Goal: Information Seeking & Learning: Learn about a topic

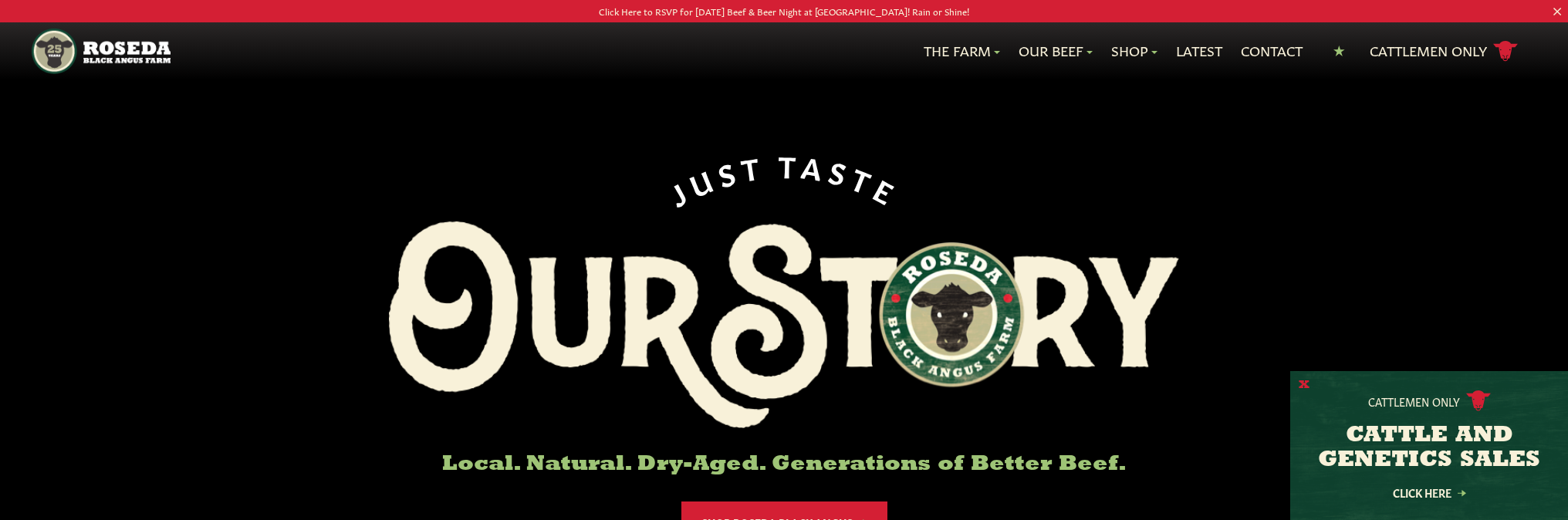
click at [1306, 382] on button "X" at bounding box center [1304, 386] width 10 height 16
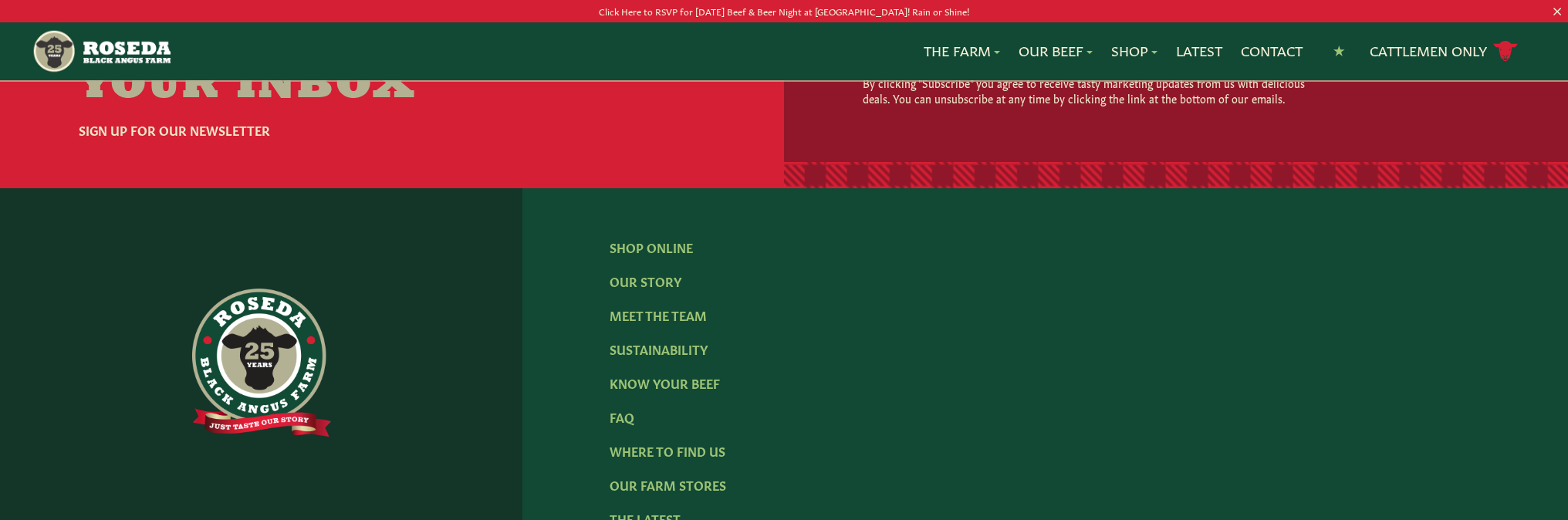
scroll to position [2547, 0]
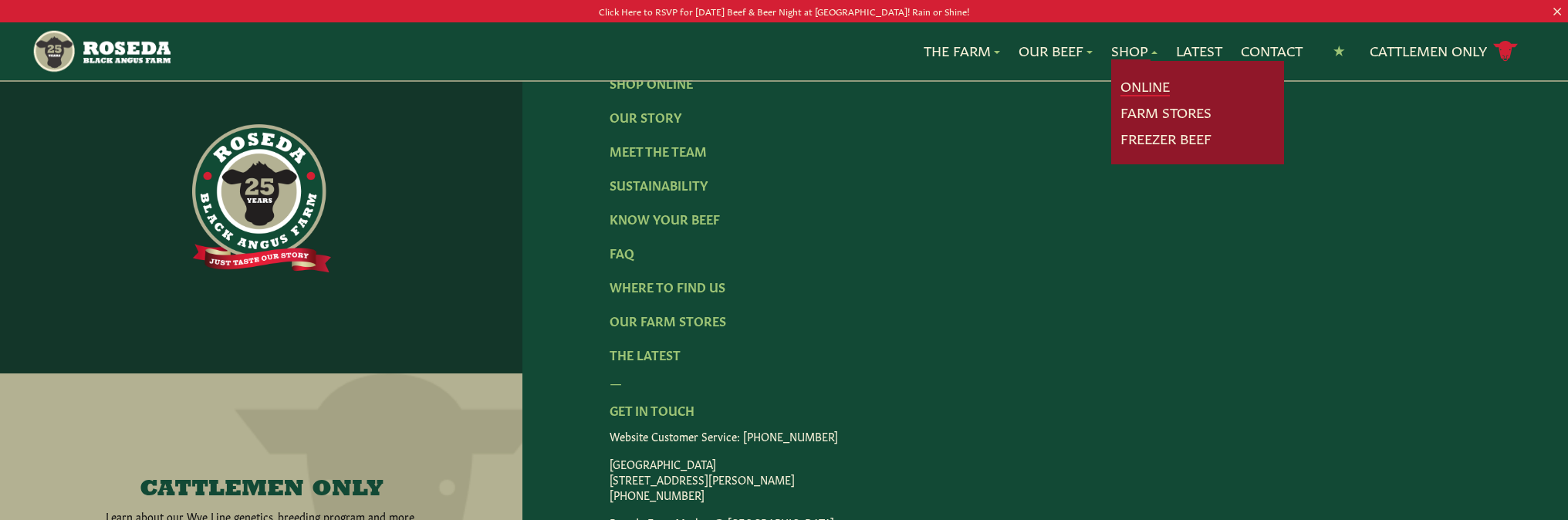
click at [1139, 85] on link "Online" at bounding box center [1145, 86] width 49 height 20
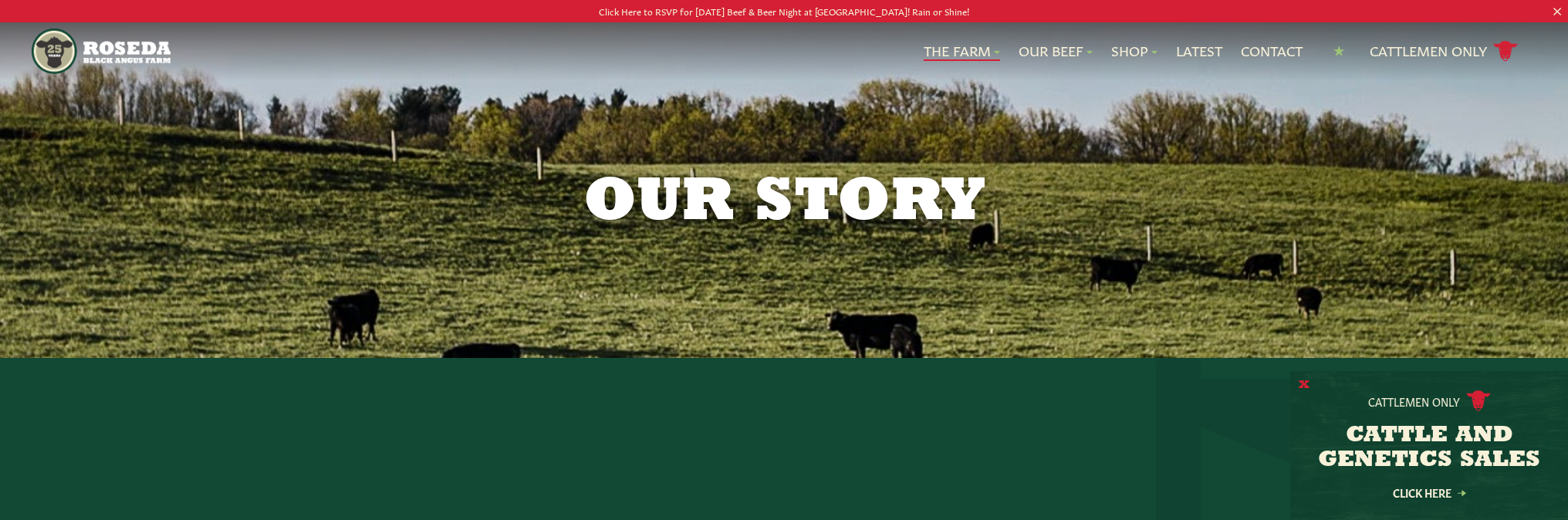
click at [1306, 384] on button "X" at bounding box center [1304, 386] width 10 height 16
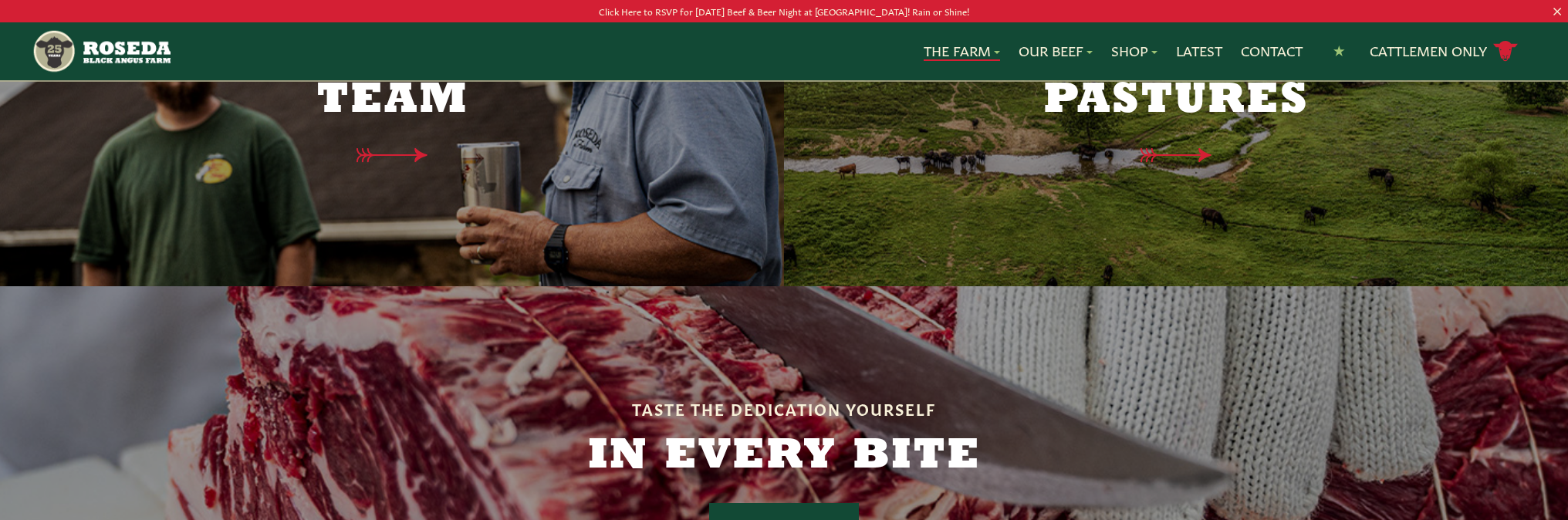
scroll to position [3782, 0]
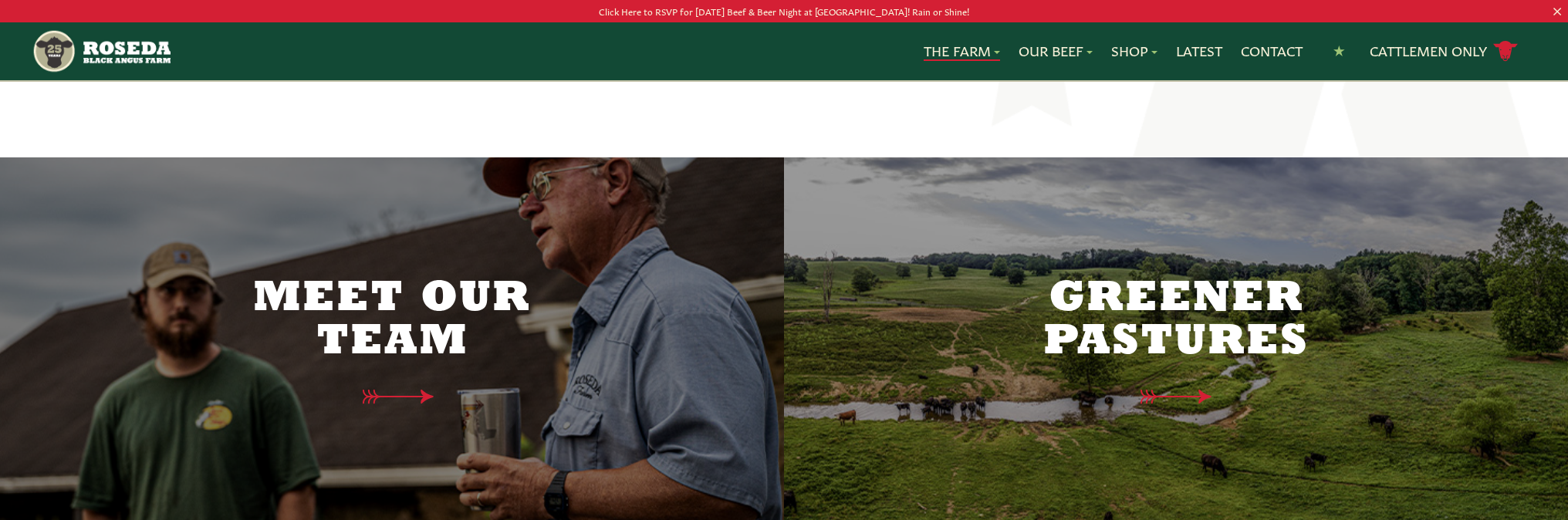
click at [367, 278] on h2 "Meet Our Team" at bounding box center [392, 320] width 324 height 86
click at [404, 278] on h2 "Meet Our Team" at bounding box center [392, 320] width 324 height 86
click at [393, 389] on icon at bounding box center [404, 397] width 112 height 16
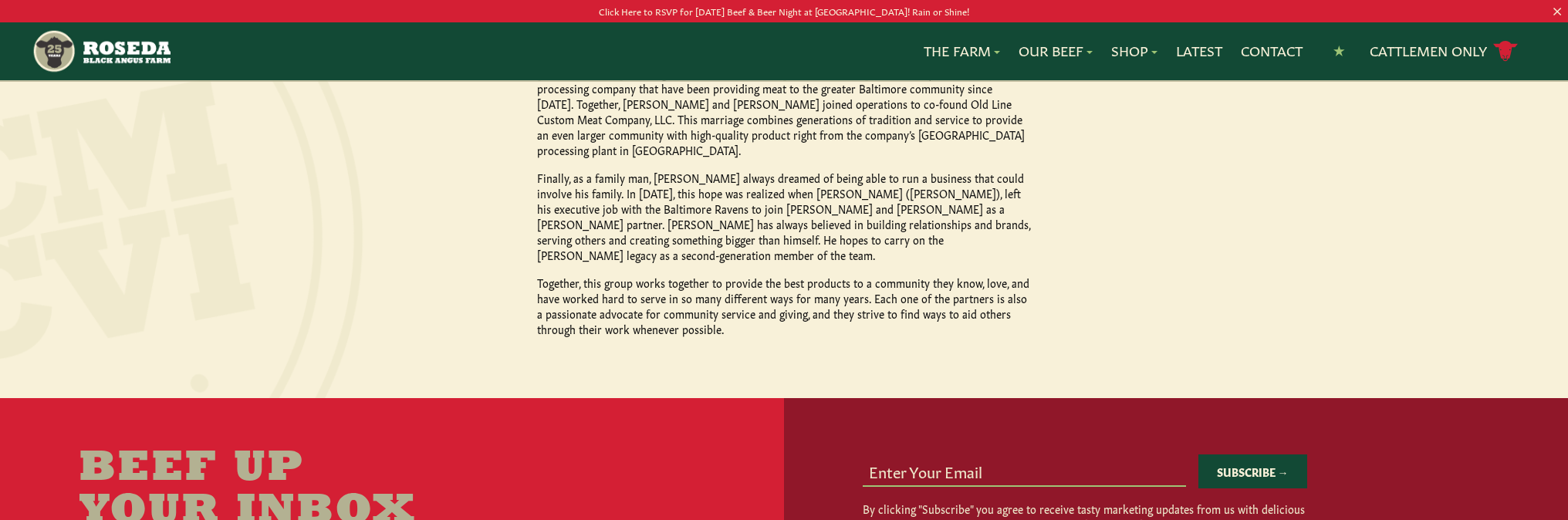
scroll to position [1775, 0]
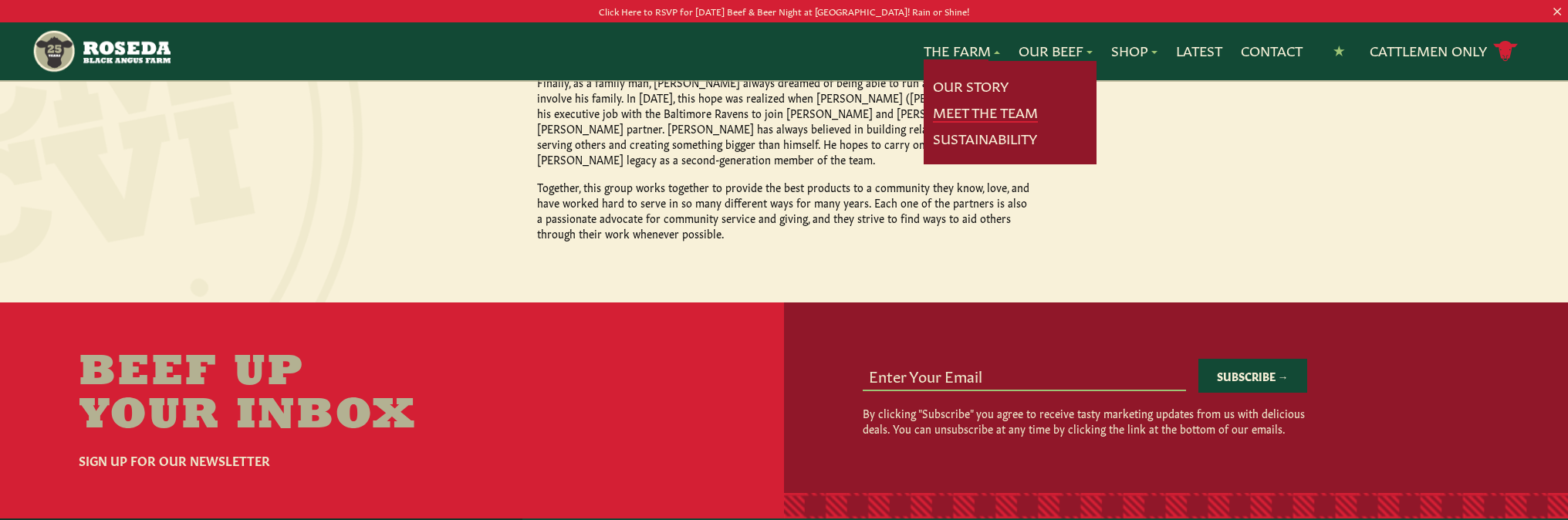
click at [965, 107] on link "Meet The Team" at bounding box center [985, 113] width 105 height 20
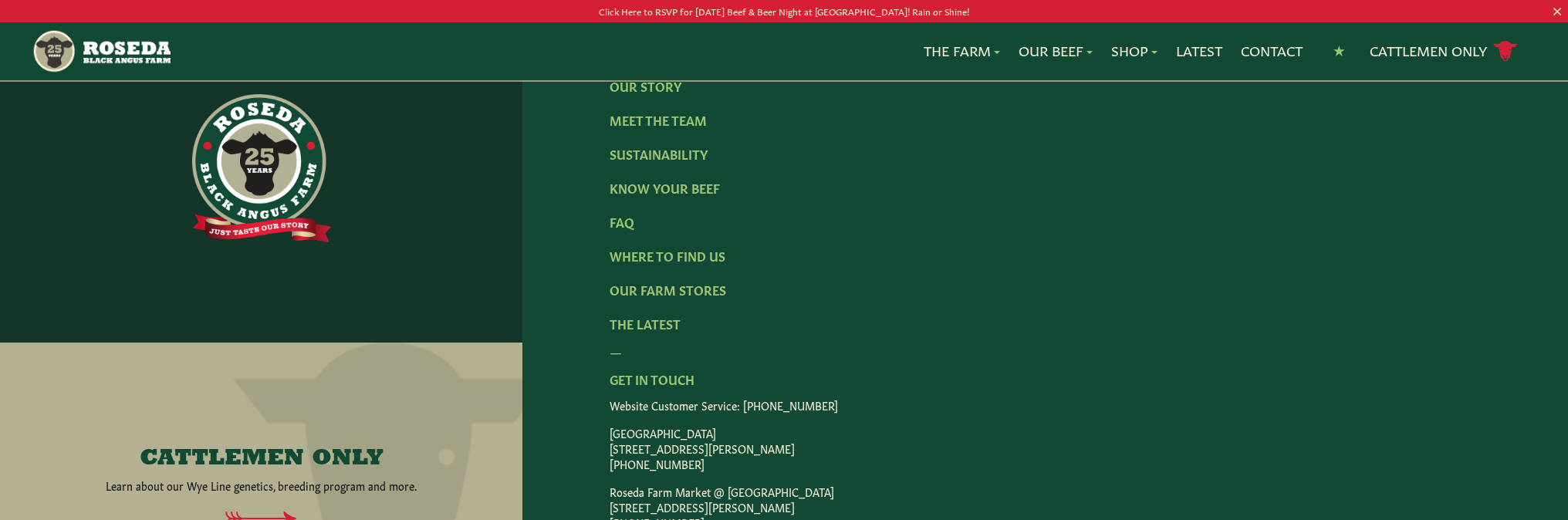
scroll to position [2350, 0]
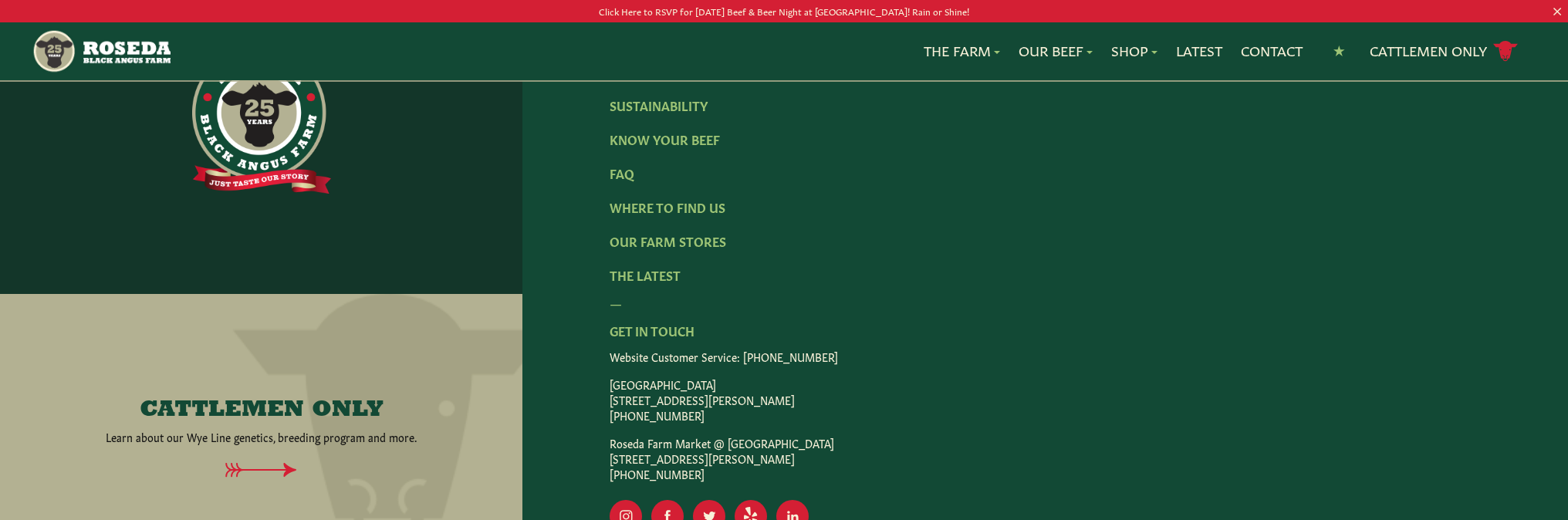
drag, startPoint x: 609, startPoint y: 297, endPoint x: 793, endPoint y: 296, distance: 184.0
click at [793, 296] on div "Shop Online Our Story Meet The Team Sustainability Know Your Beef FAQ Where To …" at bounding box center [1045, 263] width 1046 height 638
